Goal: Transaction & Acquisition: Purchase product/service

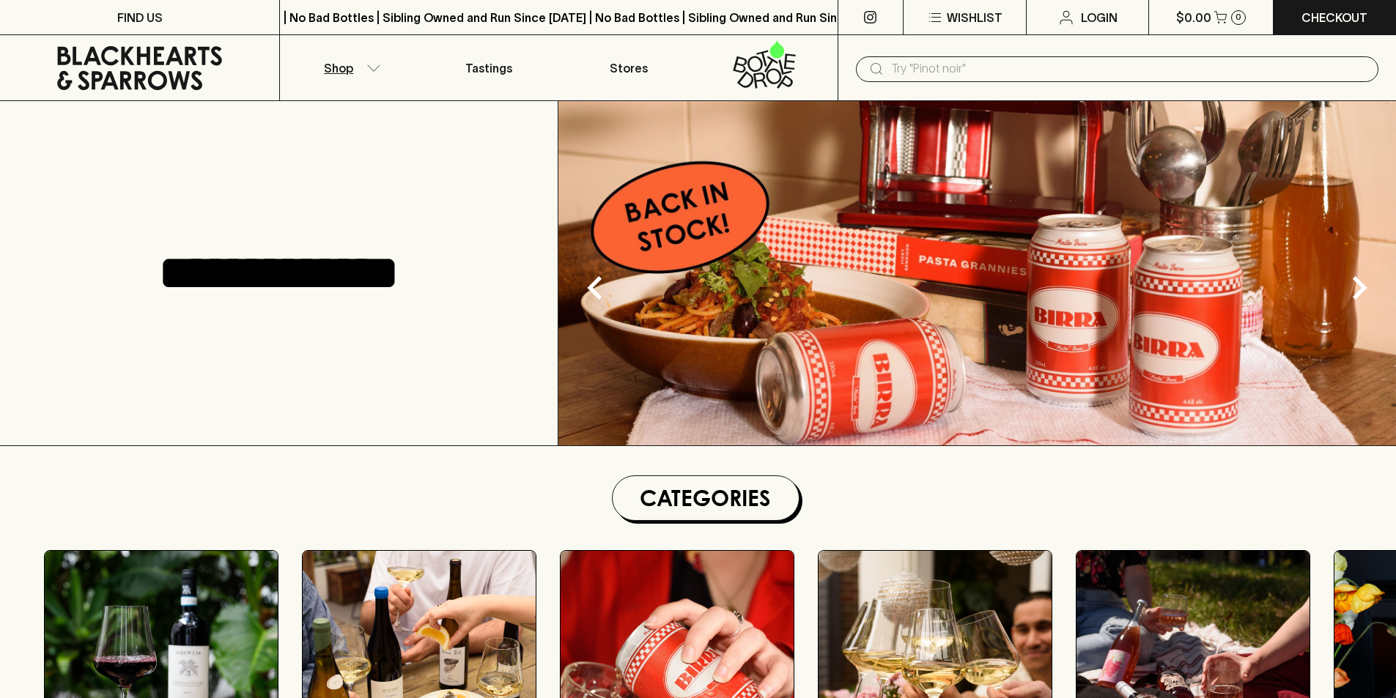
click at [374, 64] on icon "button" at bounding box center [373, 67] width 15 height 7
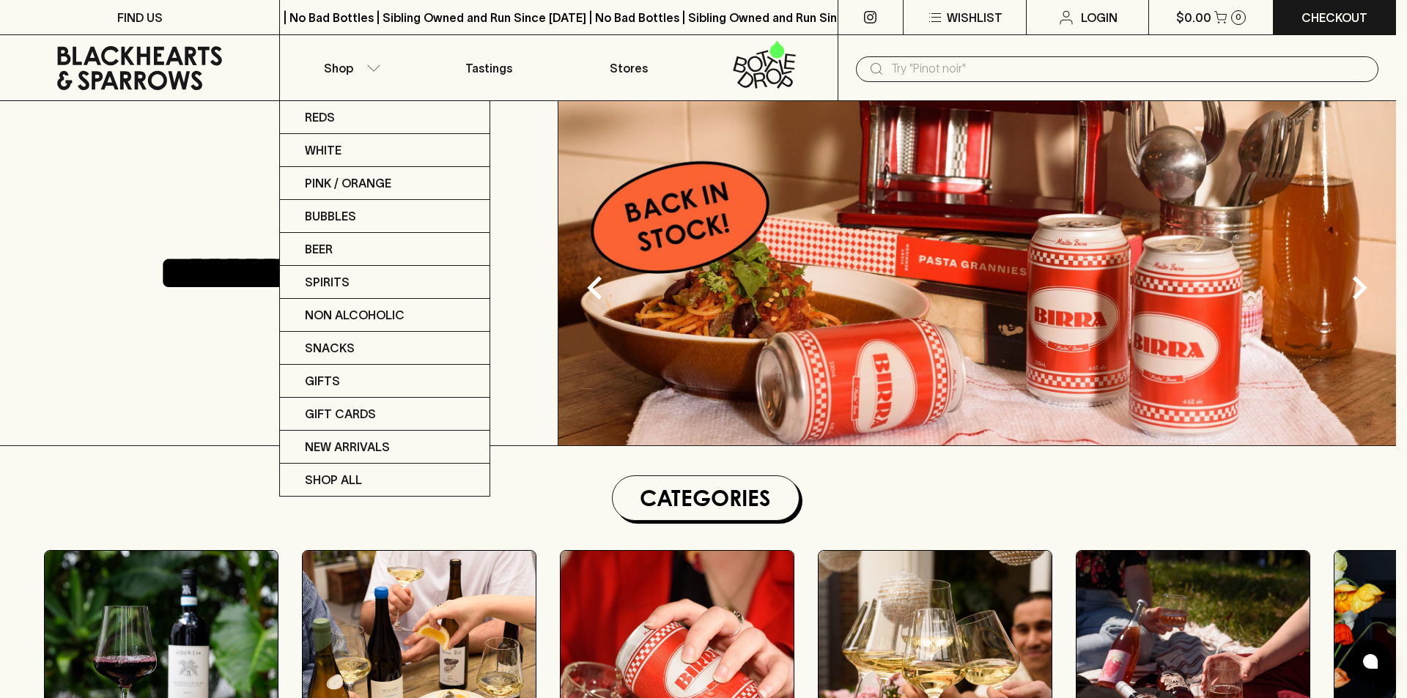
drag, startPoint x: 497, startPoint y: 75, endPoint x: 473, endPoint y: 66, distance: 25.7
click at [464, 64] on div at bounding box center [703, 349] width 1407 height 698
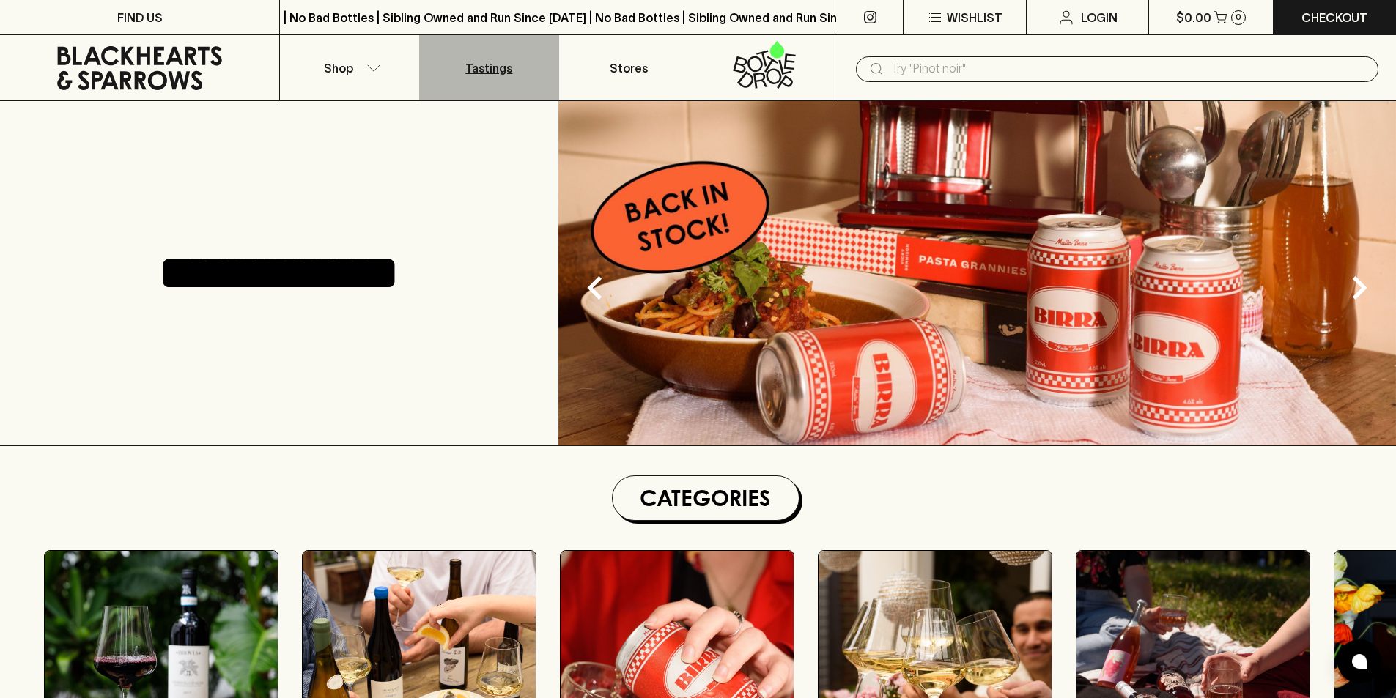
click at [487, 71] on p "Tastings" at bounding box center [488, 68] width 47 height 18
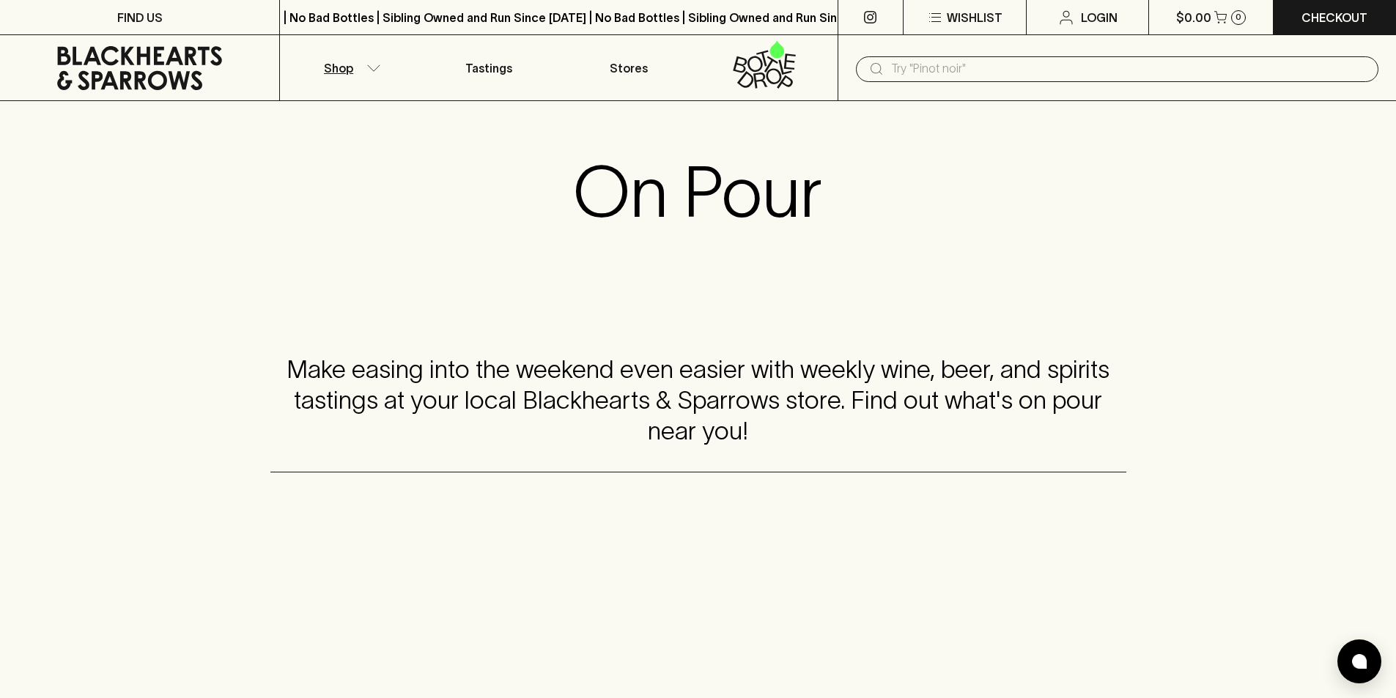
click at [381, 56] on button "Shop" at bounding box center [349, 67] width 139 height 65
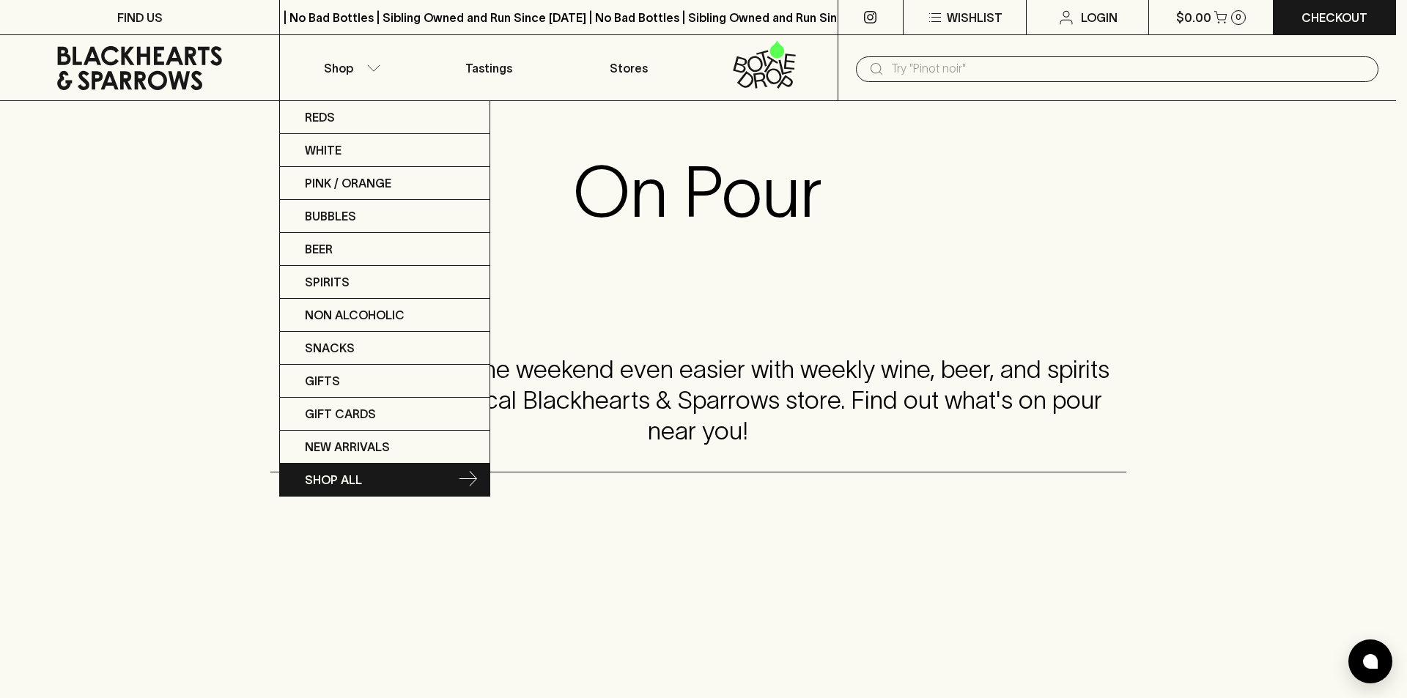
click at [366, 478] on link "SHOP ALL" at bounding box center [385, 480] width 210 height 32
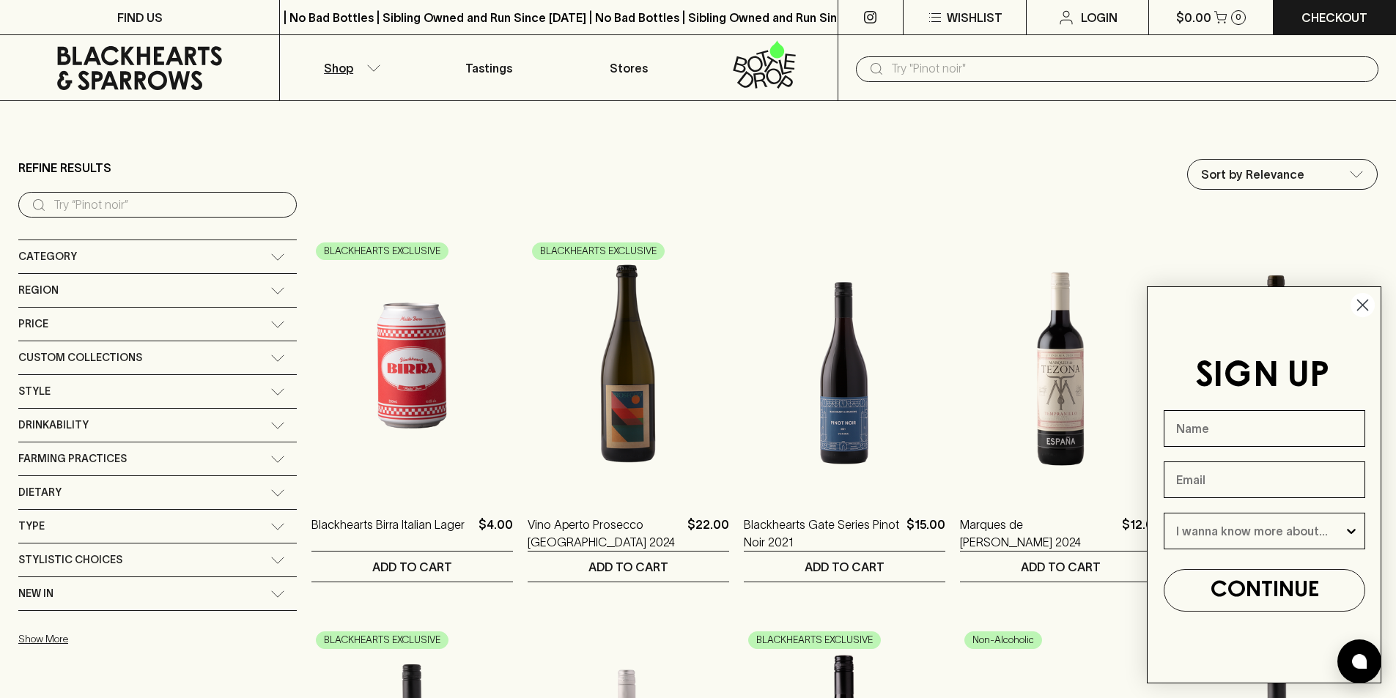
click at [1364, 305] on circle "Close dialog" at bounding box center [1362, 305] width 24 height 24
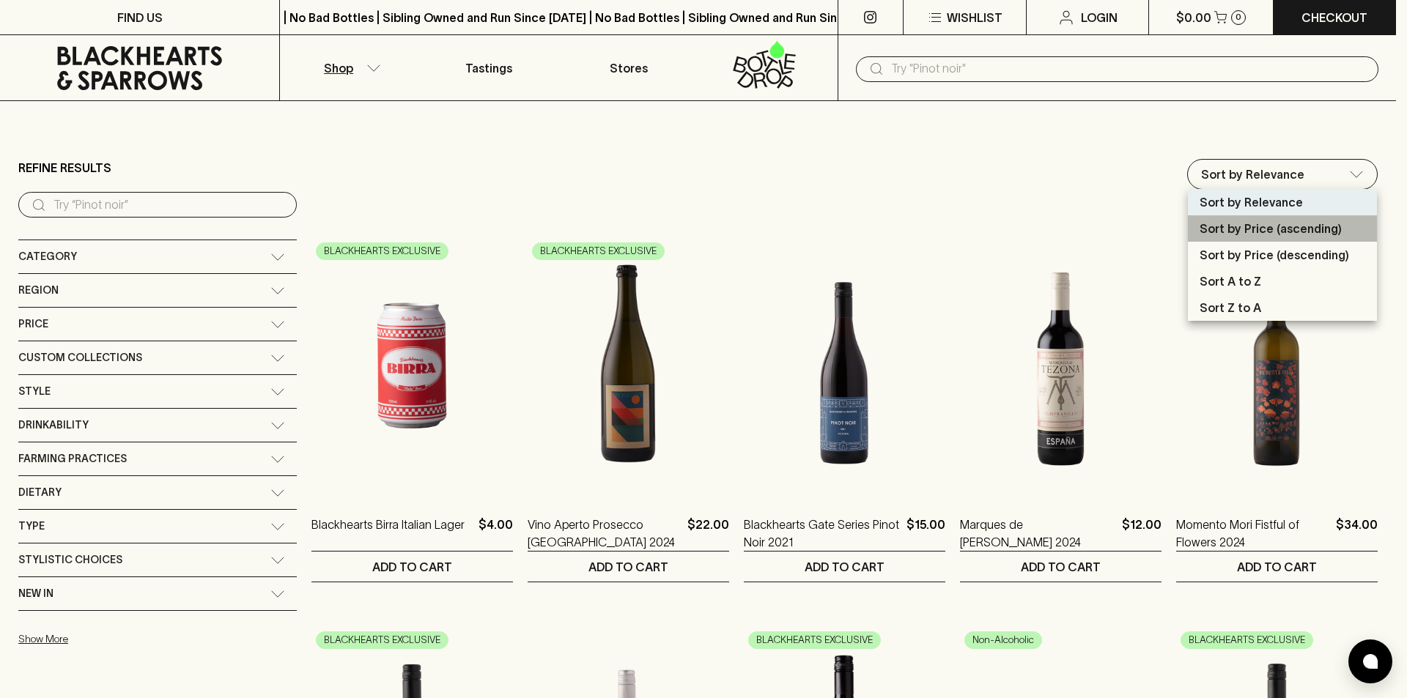
click at [1291, 231] on p "Sort by Price (ascending)" at bounding box center [1271, 229] width 142 height 18
type input "price:asc"
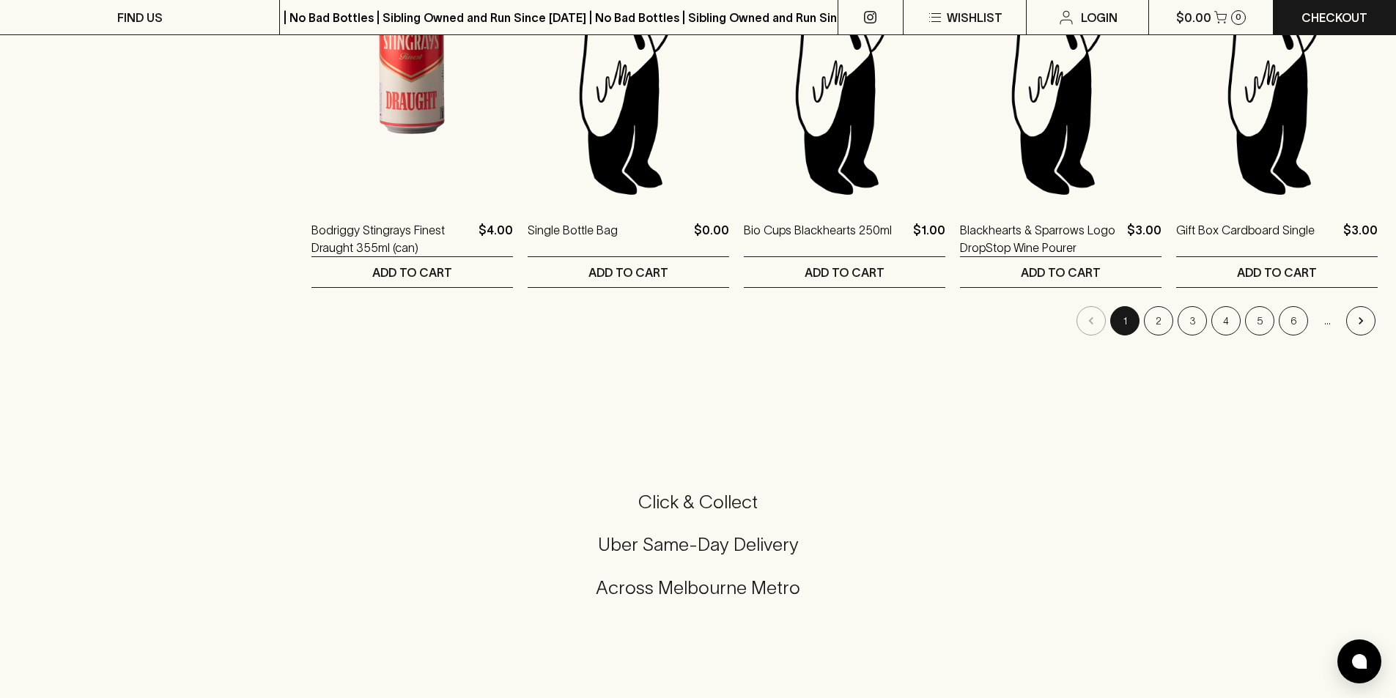
scroll to position [1612, 0]
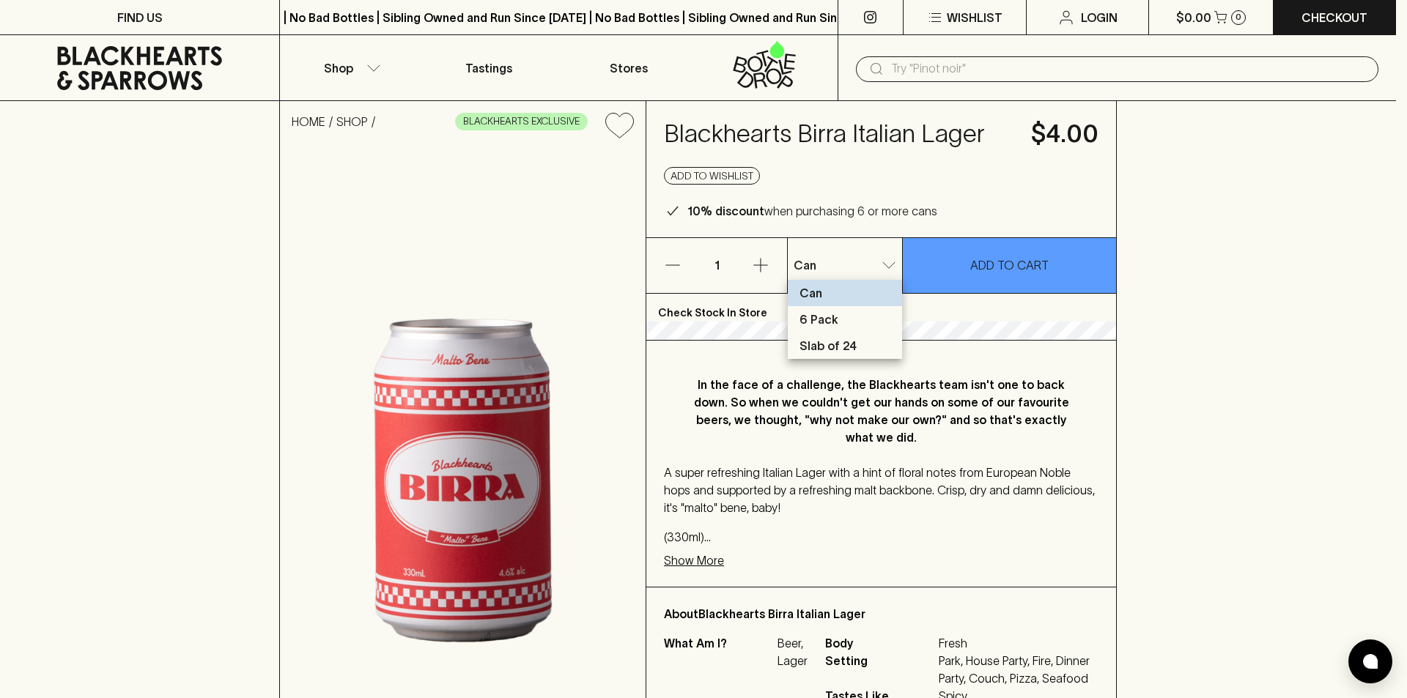
click at [833, 341] on p "Slab of 24" at bounding box center [827, 346] width 57 height 18
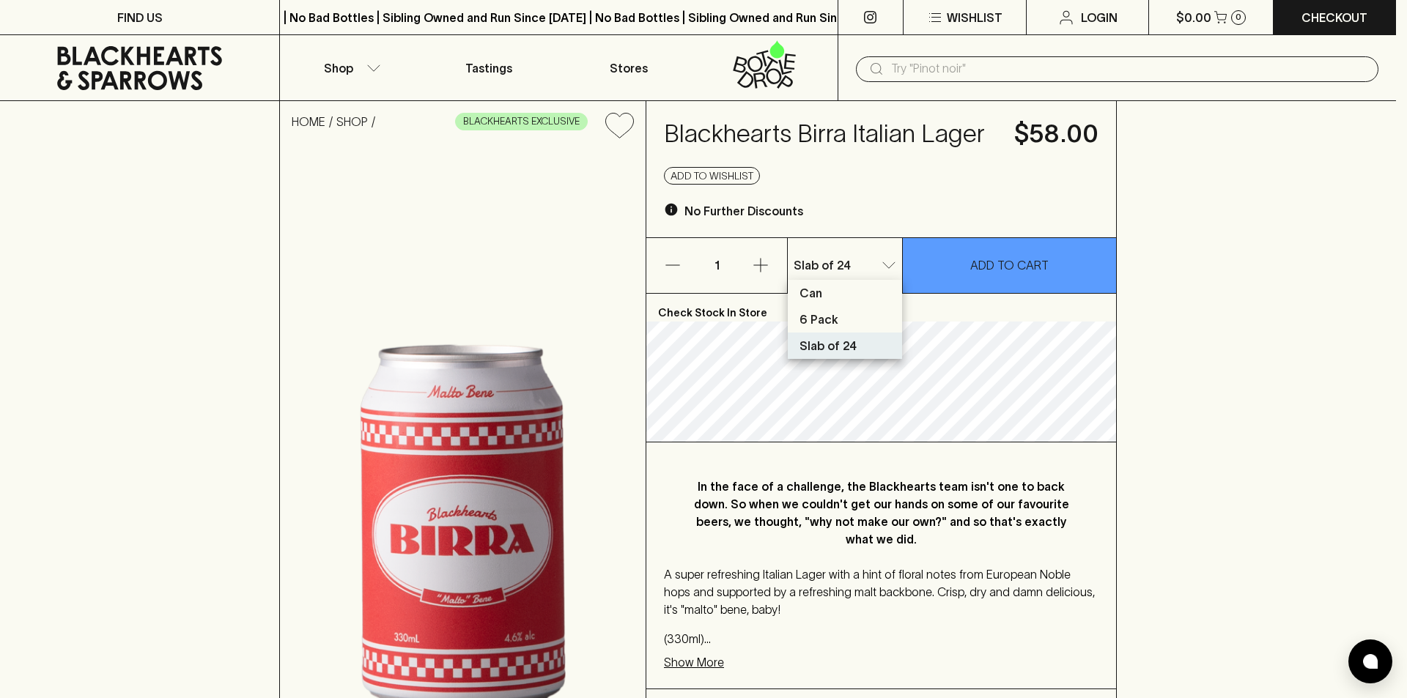
click at [834, 317] on p "6 Pack" at bounding box center [818, 320] width 39 height 18
type input "1"
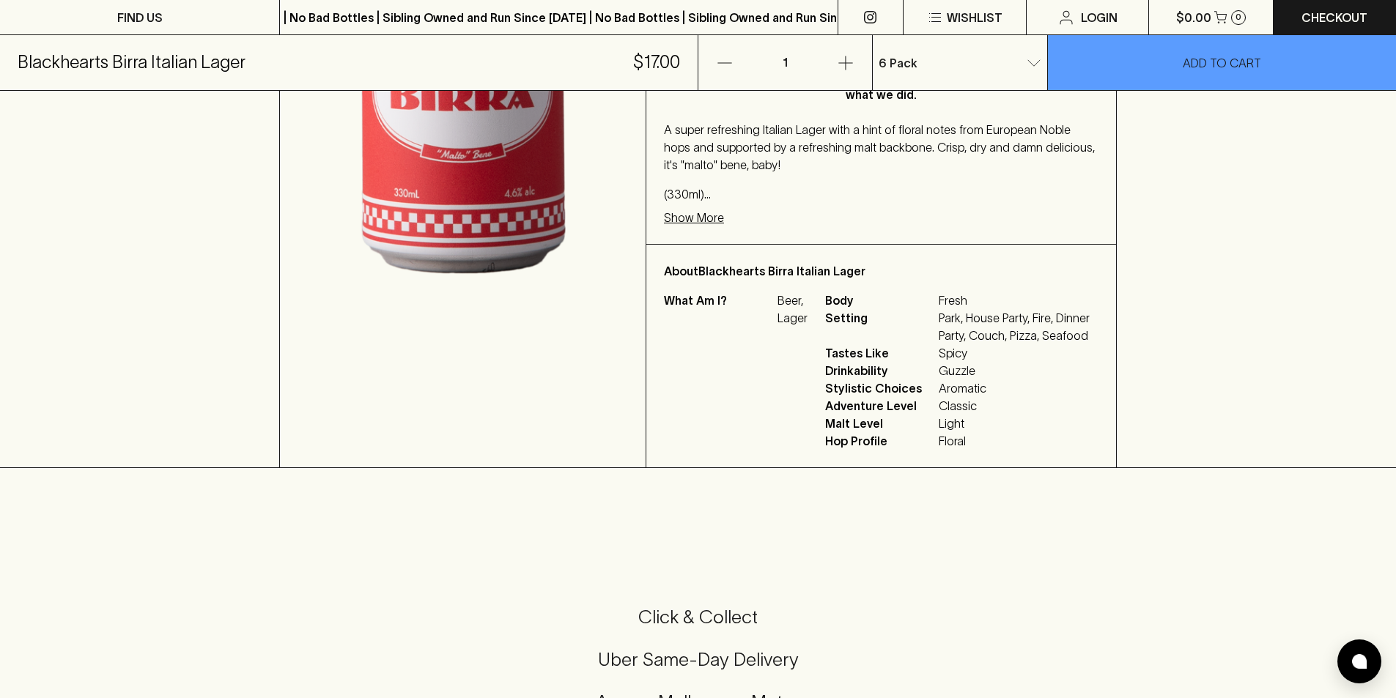
scroll to position [366, 0]
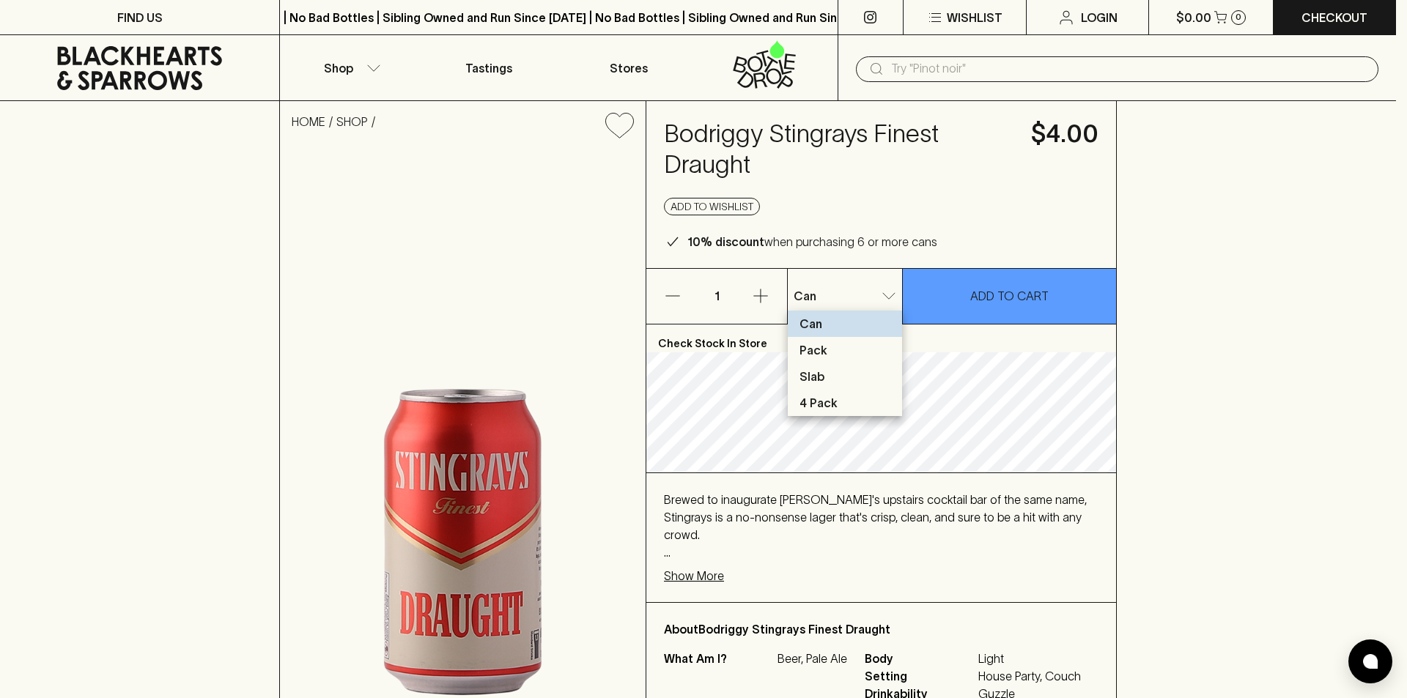
click at [821, 373] on p "Slab" at bounding box center [811, 377] width 25 height 18
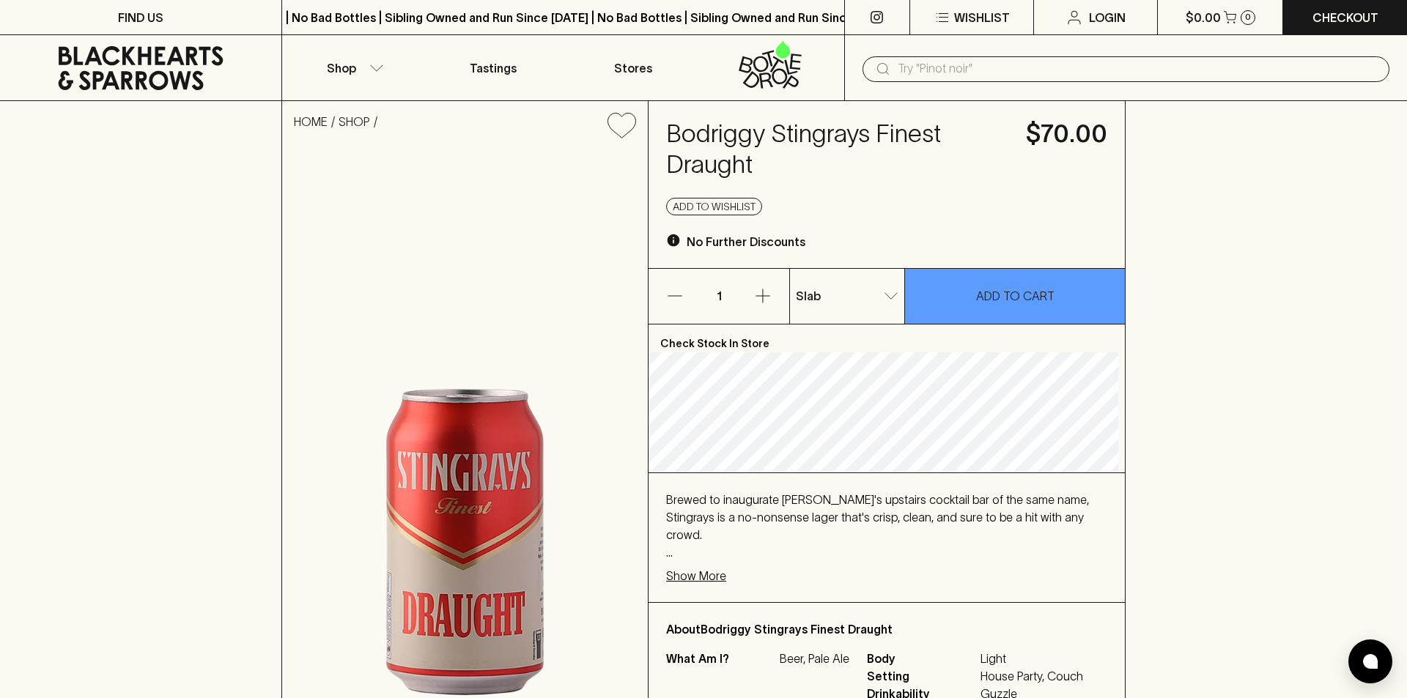
type input "2"
